Goal: Find contact information: Find contact information

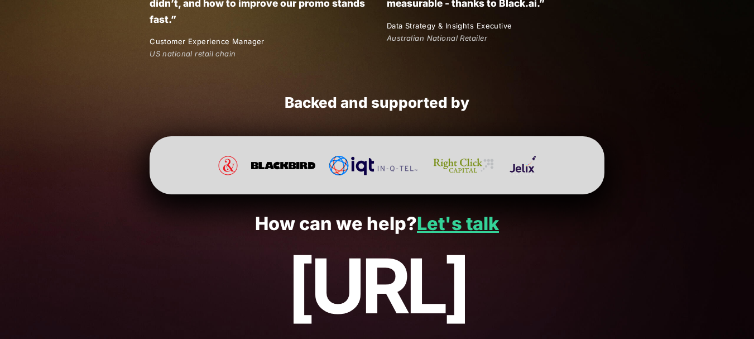
scroll to position [2166, 0]
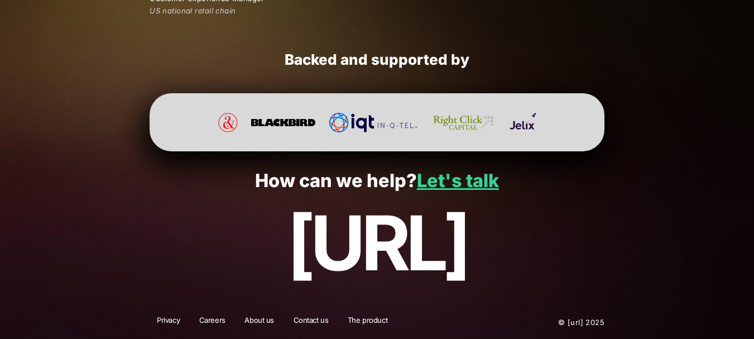
click at [174, 113] on div at bounding box center [377, 123] width 406 height 20
click at [559, 275] on p "[URL]" at bounding box center [377, 243] width 706 height 85
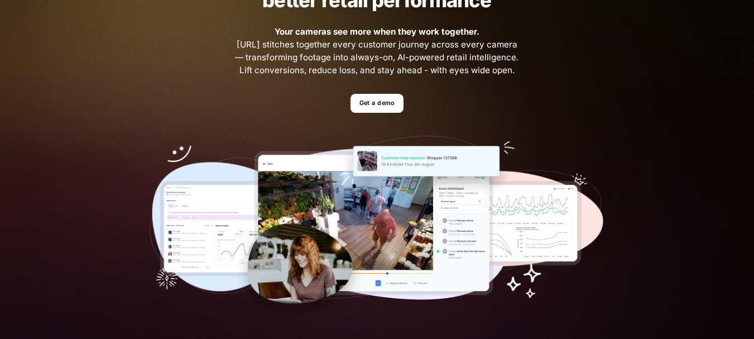
scroll to position [0, 0]
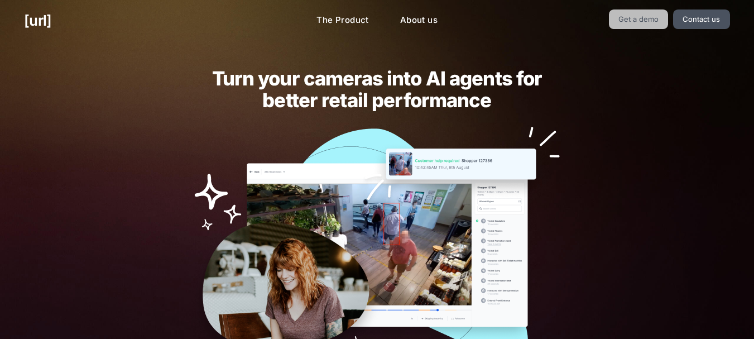
click at [643, 22] on link "Get a demo" at bounding box center [639, 19] width 60 height 20
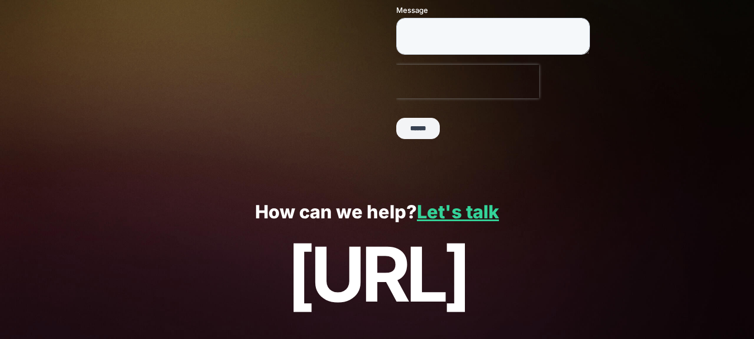
scroll to position [331, 0]
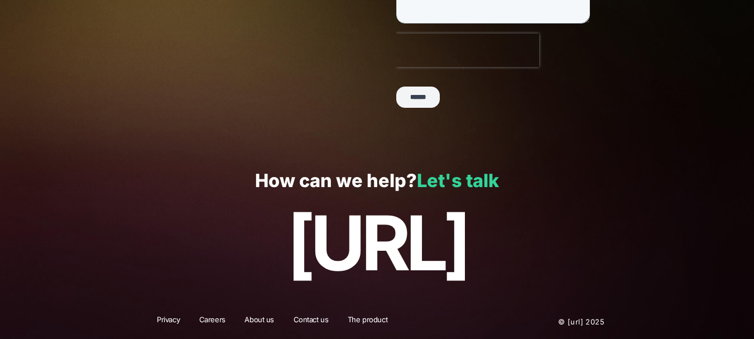
click at [431, 176] on link "Let's talk" at bounding box center [458, 181] width 82 height 22
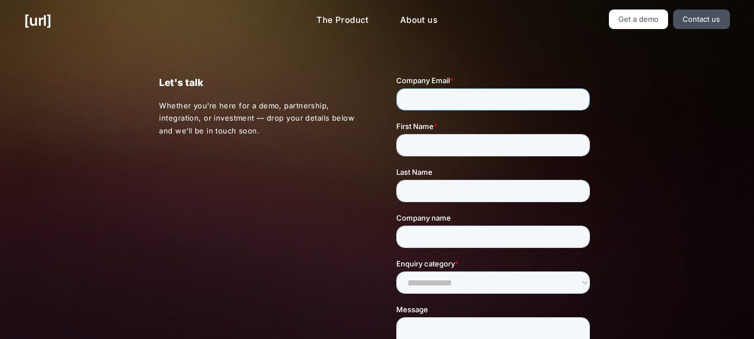
click at [431, 99] on input "Company Email *" at bounding box center [493, 99] width 194 height 22
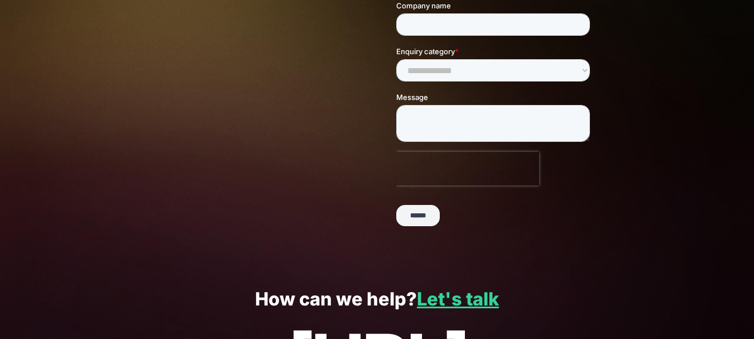
scroll to position [331, 0]
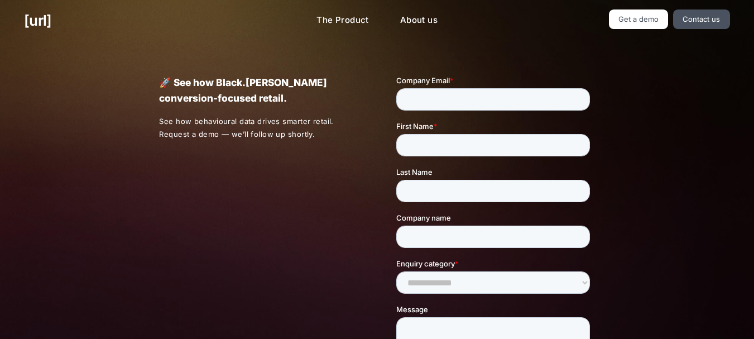
drag, startPoint x: 126, startPoint y: 260, endPoint x: 0, endPoint y: 268, distance: 126.4
